Goal: Task Accomplishment & Management: Use online tool/utility

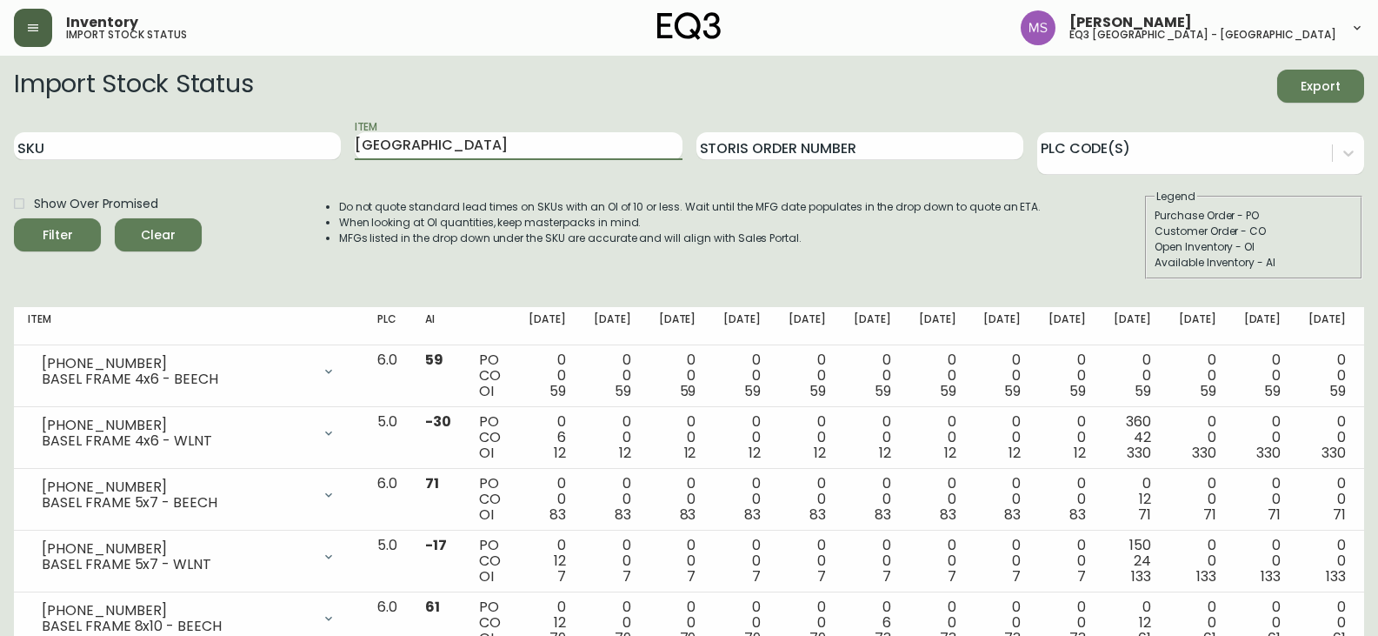
scroll to position [427, 0]
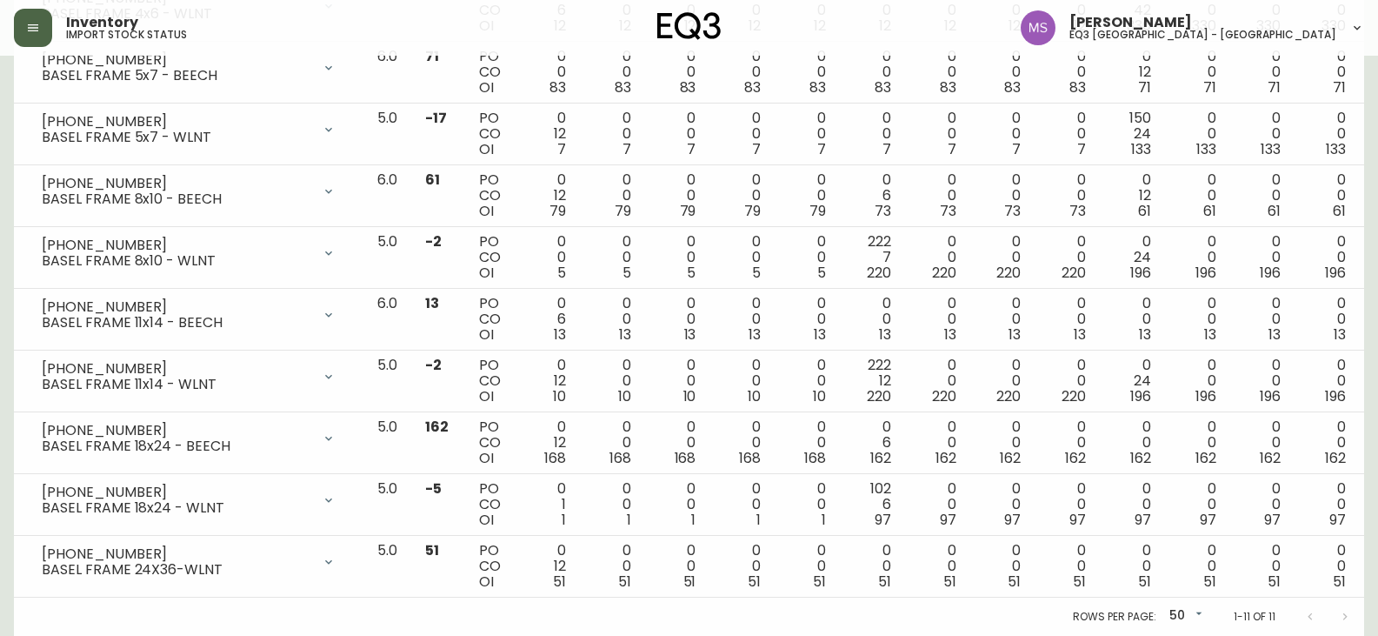
click at [40, 33] on button "button" at bounding box center [33, 28] width 38 height 38
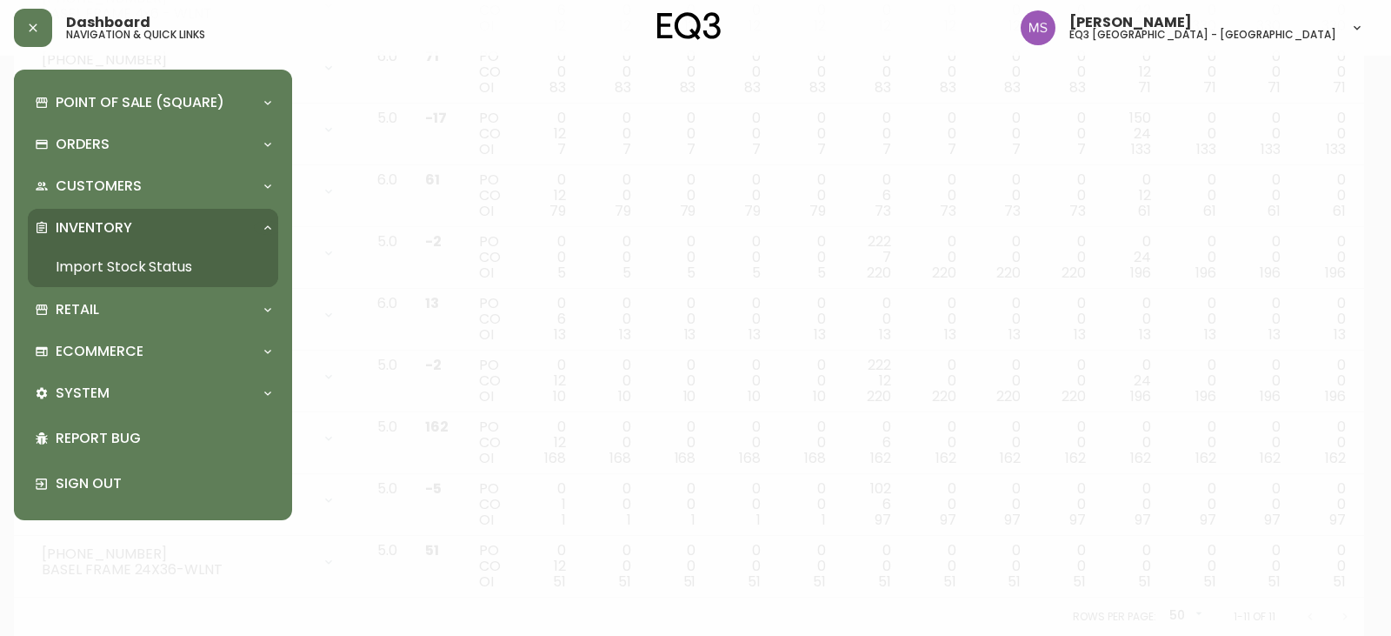
click at [107, 257] on link "Import Stock Status" at bounding box center [153, 267] width 250 height 40
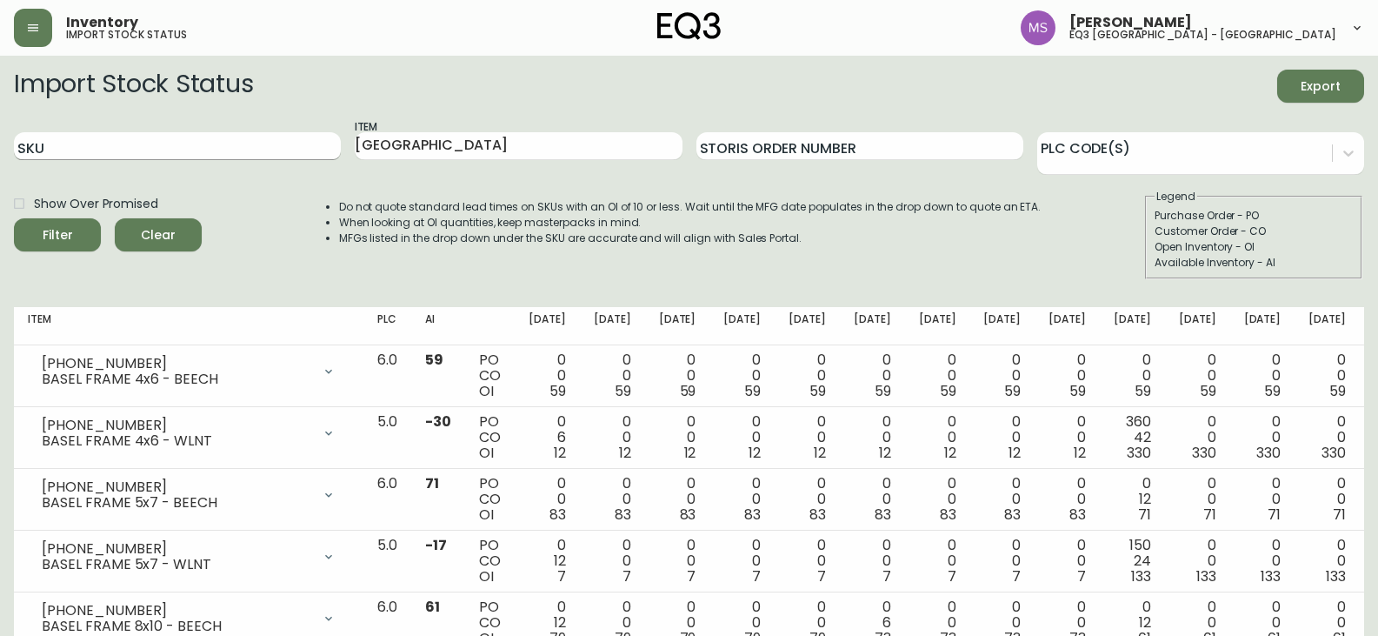
click at [134, 146] on input "SKU" at bounding box center [177, 146] width 327 height 28
drag, startPoint x: 454, startPoint y: 149, endPoint x: 283, endPoint y: 158, distance: 170.7
click at [285, 160] on div "SKU Item basel Storis Order Number PLC Code(s)" at bounding box center [689, 146] width 1350 height 57
click at [183, 150] on input "SKU" at bounding box center [177, 146] width 327 height 28
paste input "[PHONE_NUMBER]"
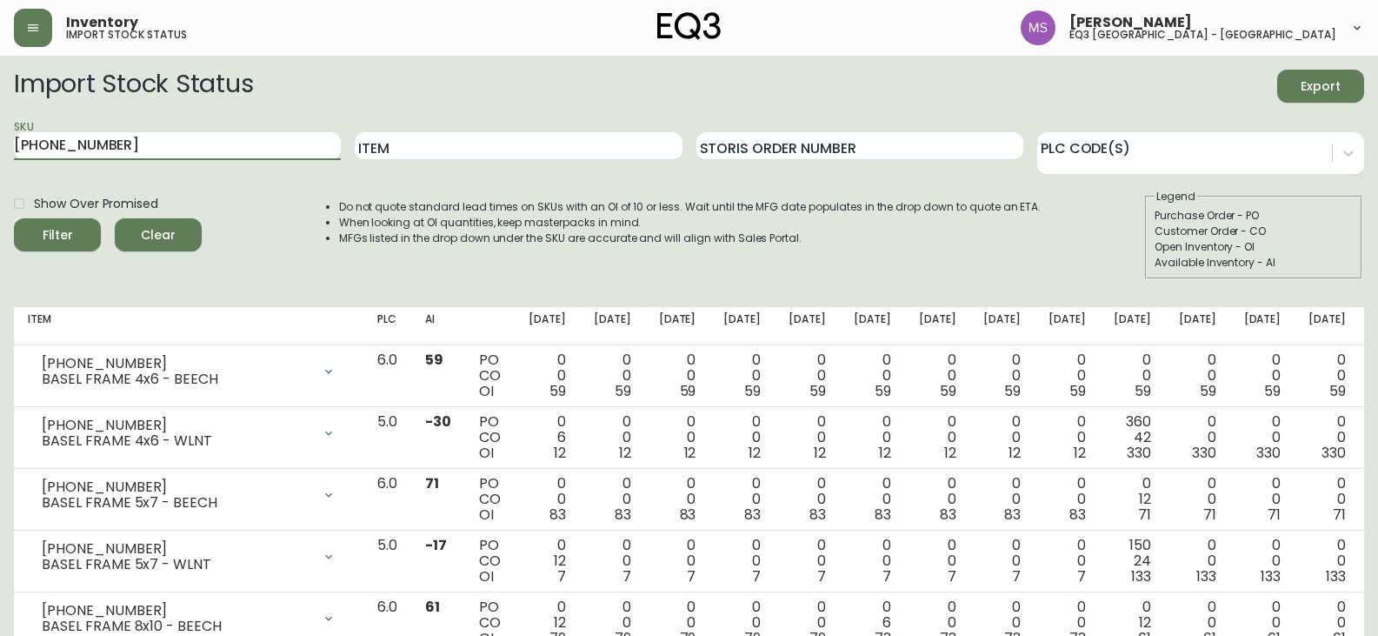
click at [14, 218] on button "Filter" at bounding box center [57, 234] width 87 height 33
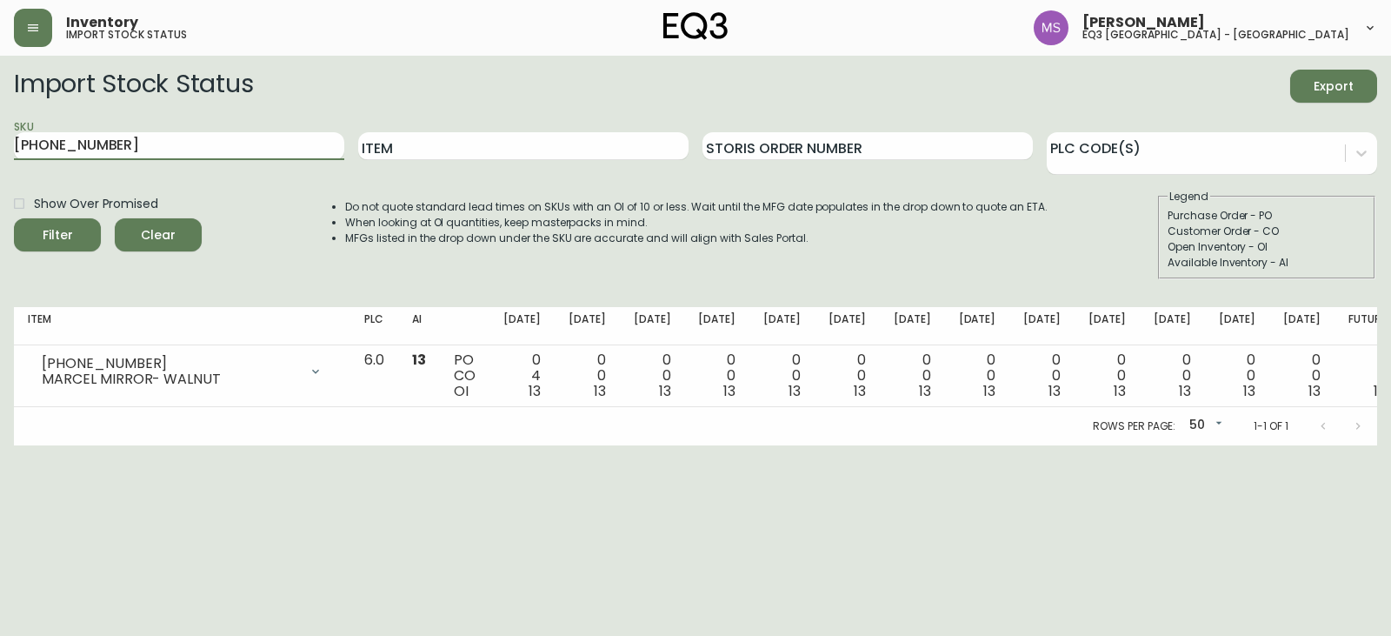
drag, startPoint x: 144, startPoint y: 134, endPoint x: 0, endPoint y: 143, distance: 144.6
click at [0, 143] on main "Import Stock Status Export SKU [PHONE_NUMBER] Item Storis Order Number PLC Code…" at bounding box center [695, 251] width 1391 height 390
type input "à"
click at [84, 159] on input "SKU" at bounding box center [179, 146] width 330 height 28
paste input "[PHONE_NUMBER]"
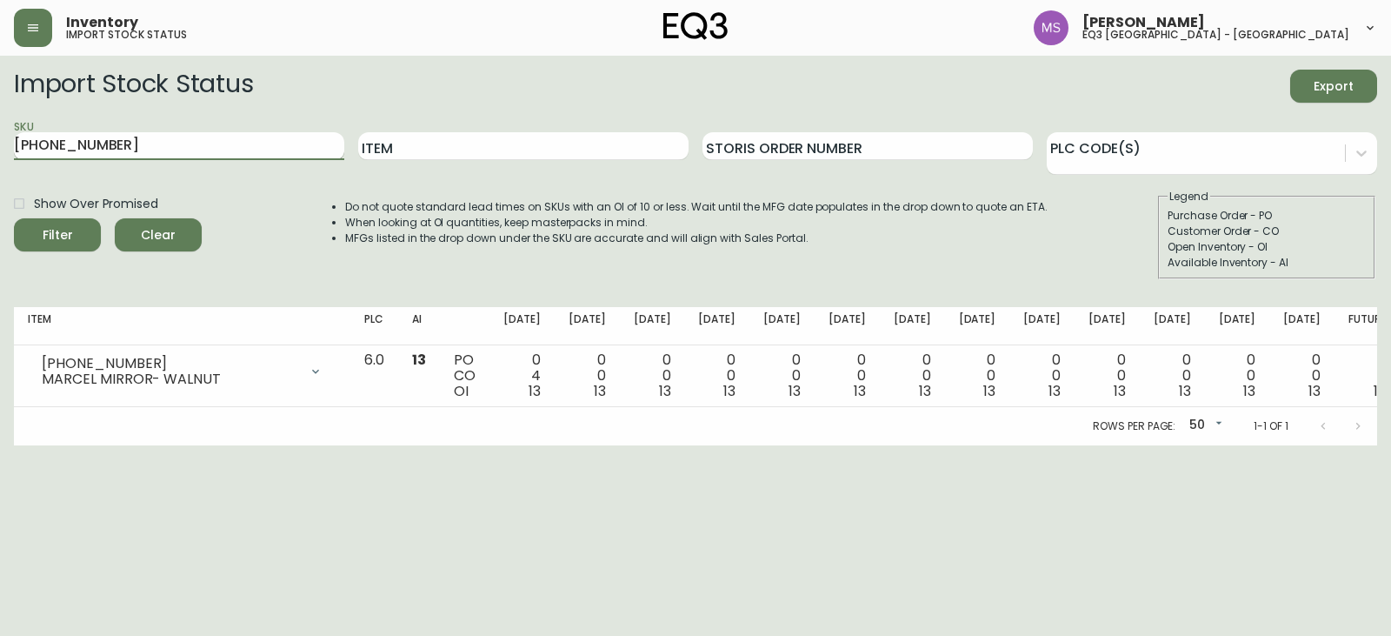
type input "[PHONE_NUMBER]"
click at [14, 218] on button "Filter" at bounding box center [57, 234] width 87 height 33
drag, startPoint x: 116, startPoint y: 146, endPoint x: 0, endPoint y: 170, distance: 118.2
click at [0, 170] on main "Import Stock Status Export SKU [PHONE_NUMBER] Item Storis Order Number PLC Code…" at bounding box center [695, 251] width 1391 height 390
paste input "[PHONE_NUMBER]"
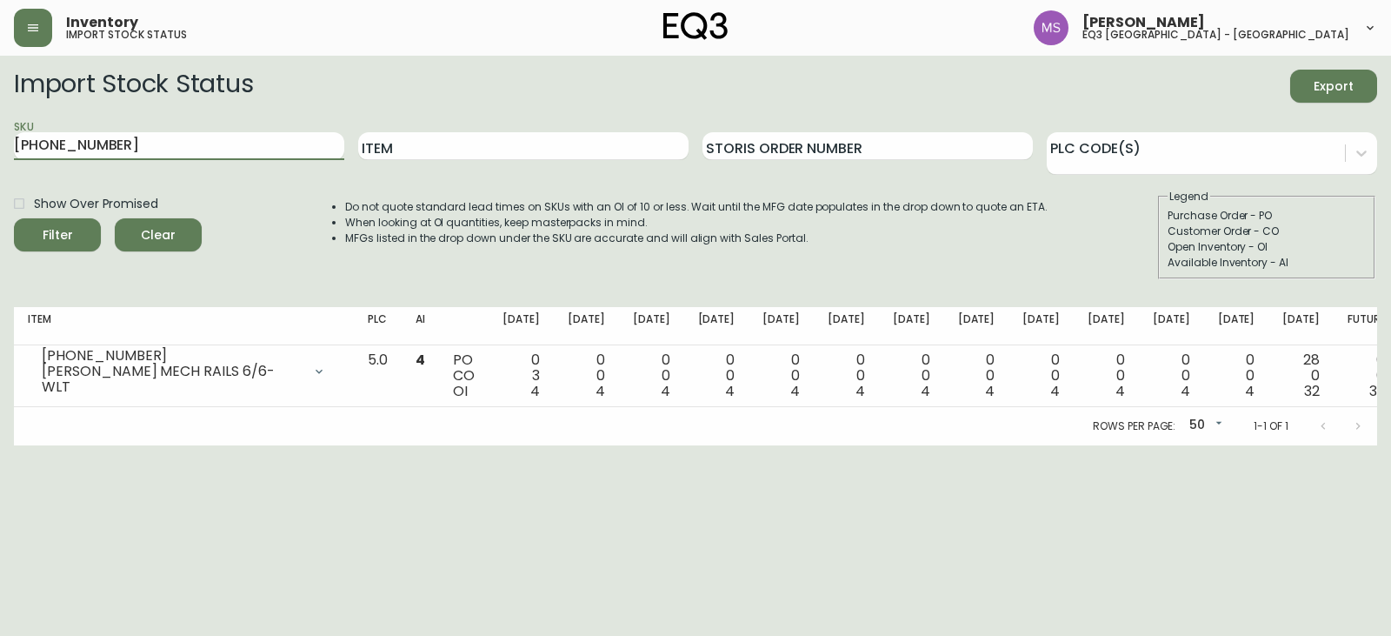
type input "[PHONE_NUMBER]"
click at [14, 218] on button "Filter" at bounding box center [57, 234] width 87 height 33
drag, startPoint x: 123, startPoint y: 147, endPoint x: 0, endPoint y: 163, distance: 124.4
click at [0, 163] on main "Import Stock Status Export SKU [PHONE_NUMBER] Item Storis Order Number PLC Code…" at bounding box center [695, 251] width 1391 height 390
paste input "[PHONE_NUMBER]"
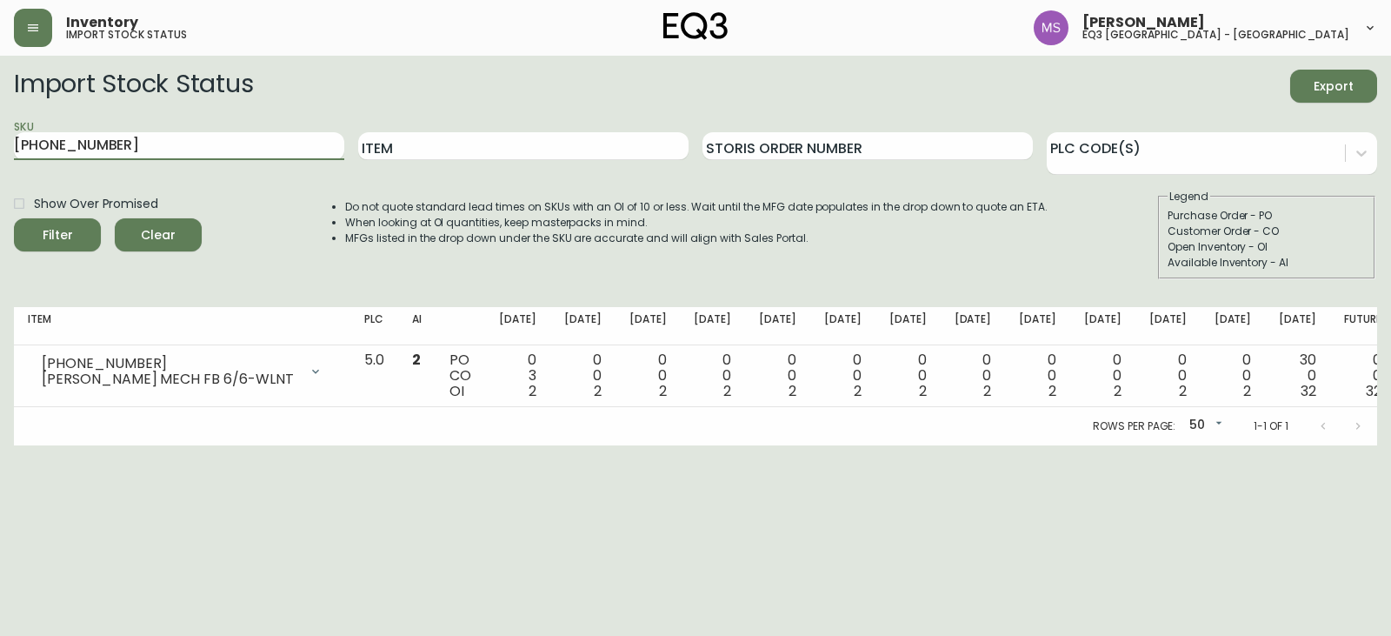
type input "[PHONE_NUMBER]"
click at [14, 218] on button "Filter" at bounding box center [57, 234] width 87 height 33
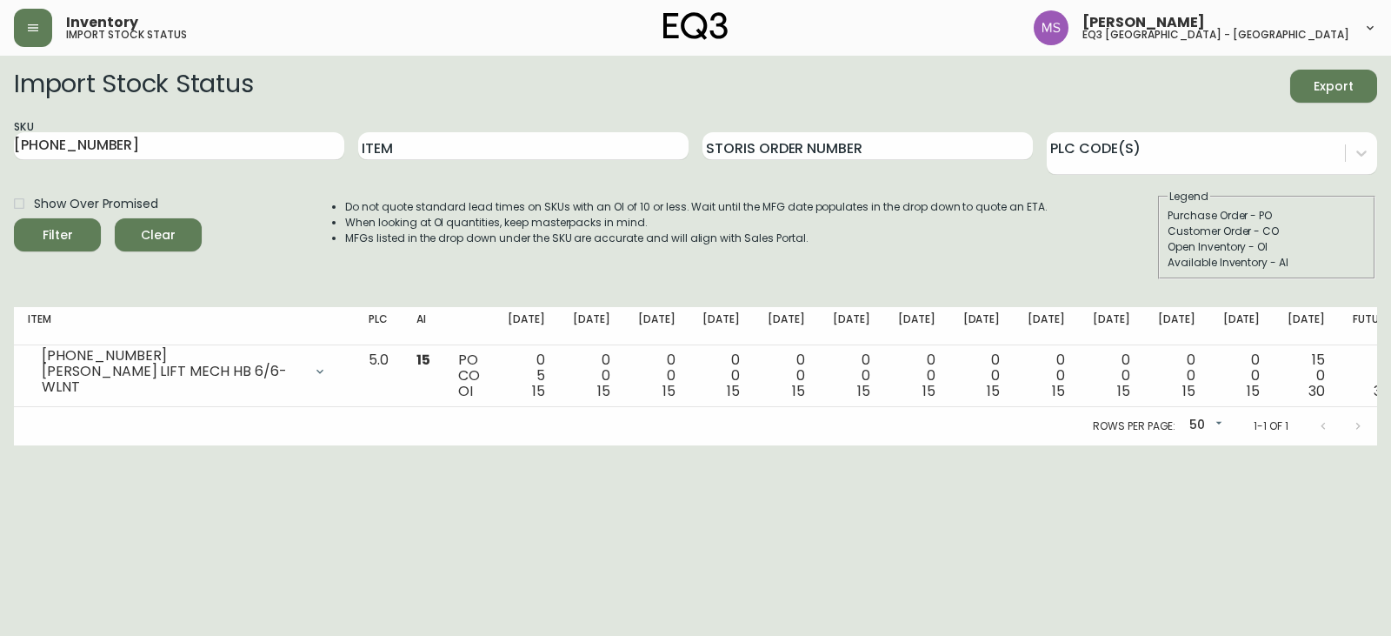
drag, startPoint x: 236, startPoint y: 472, endPoint x: 227, endPoint y: 465, distance: 11.1
click at [235, 445] on html "Inventory import stock status [PERSON_NAME] eq3 [GEOGRAPHIC_DATA] - st laurent …" at bounding box center [695, 222] width 1391 height 445
